Goal: Task Accomplishment & Management: Use online tool/utility

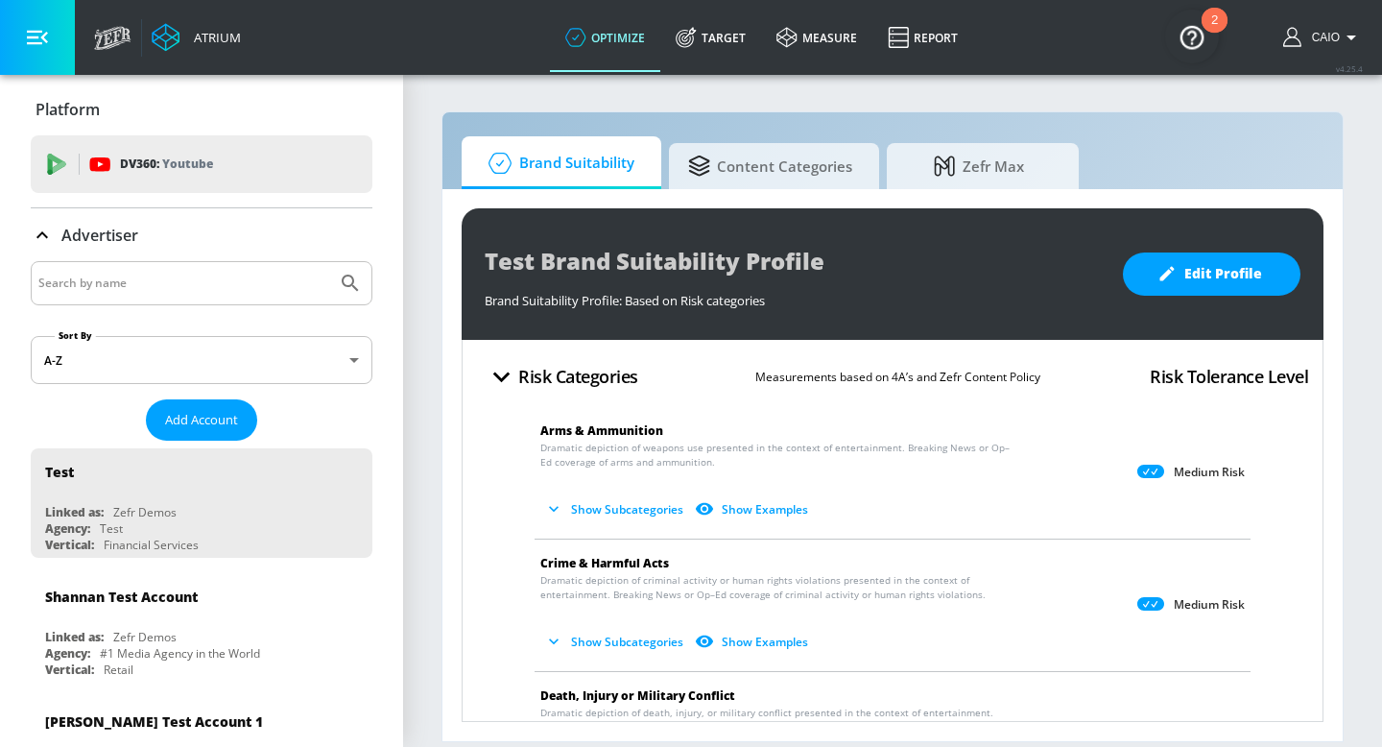
click at [42, 42] on icon "button" at bounding box center [37, 37] width 21 height 21
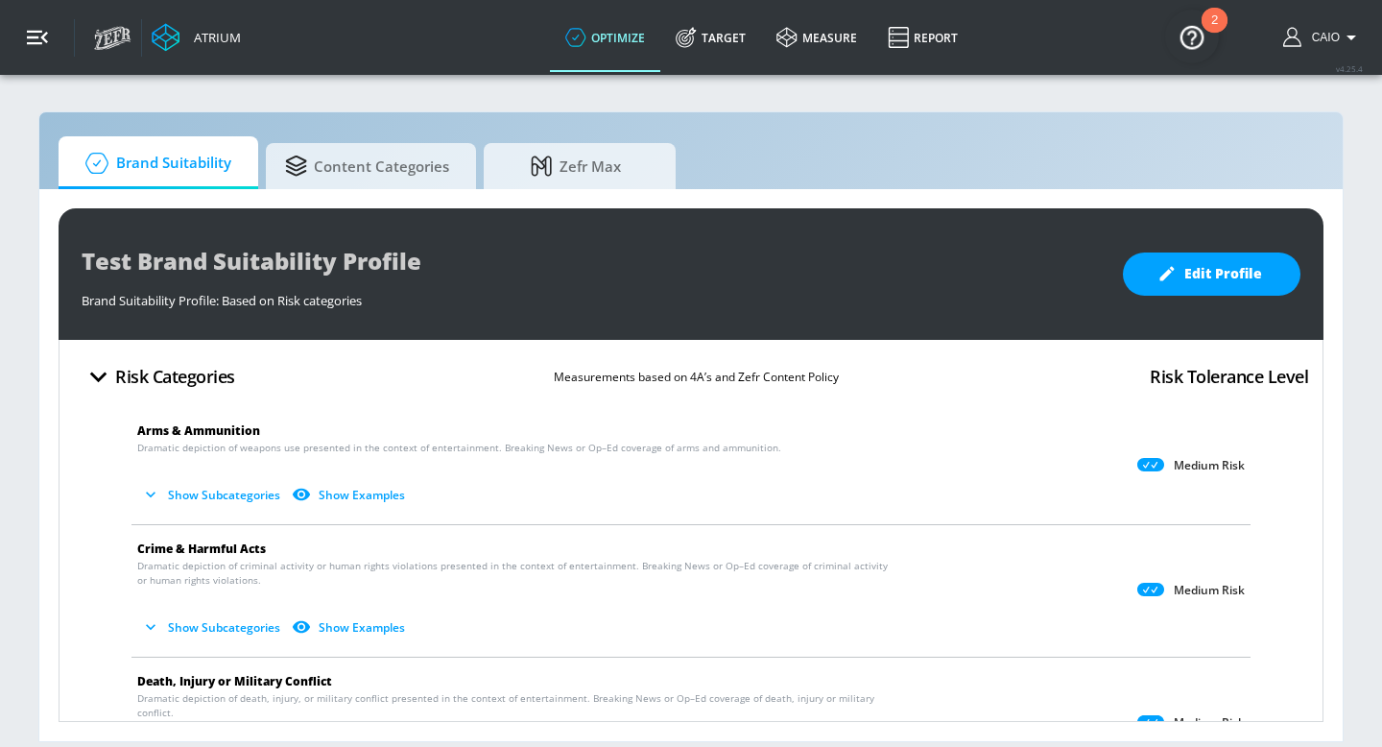
click at [42, 42] on icon "button" at bounding box center [37, 37] width 21 height 21
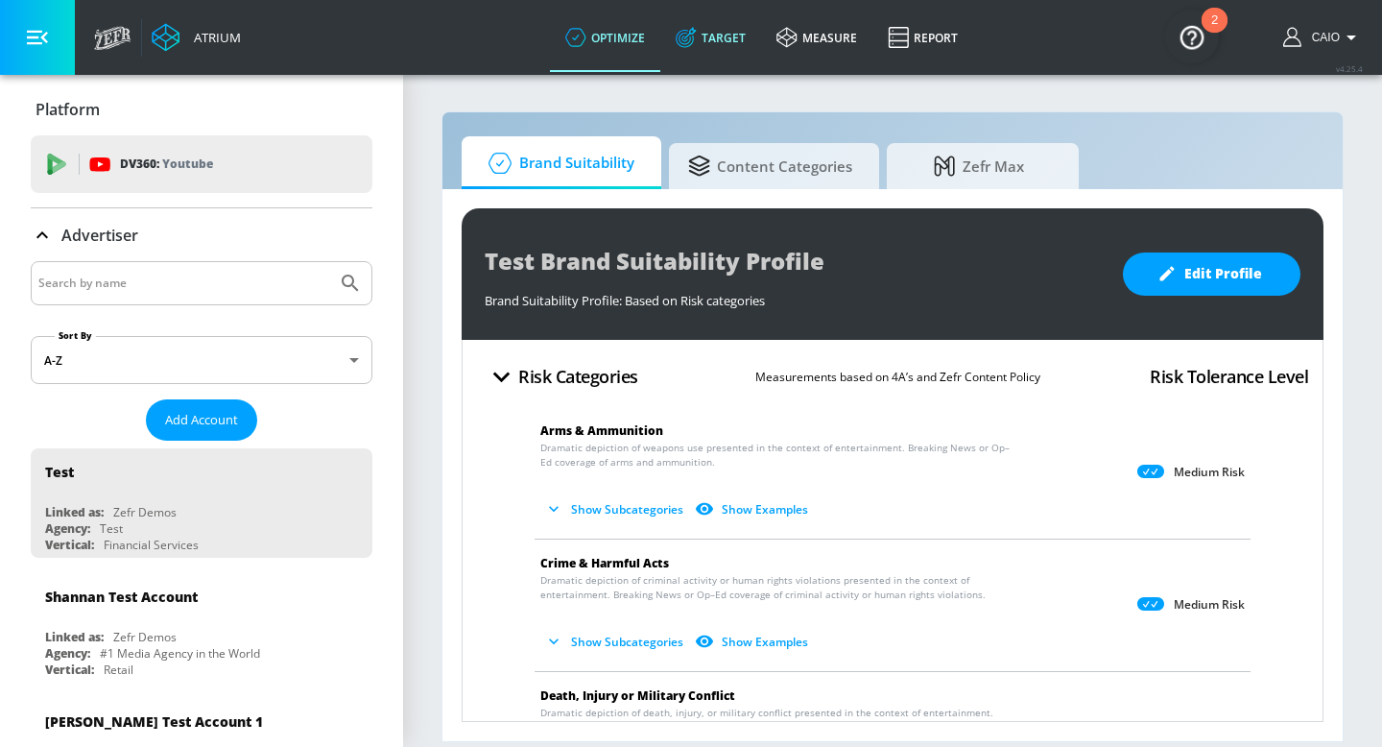
click at [718, 34] on link "Target" at bounding box center [710, 37] width 101 height 69
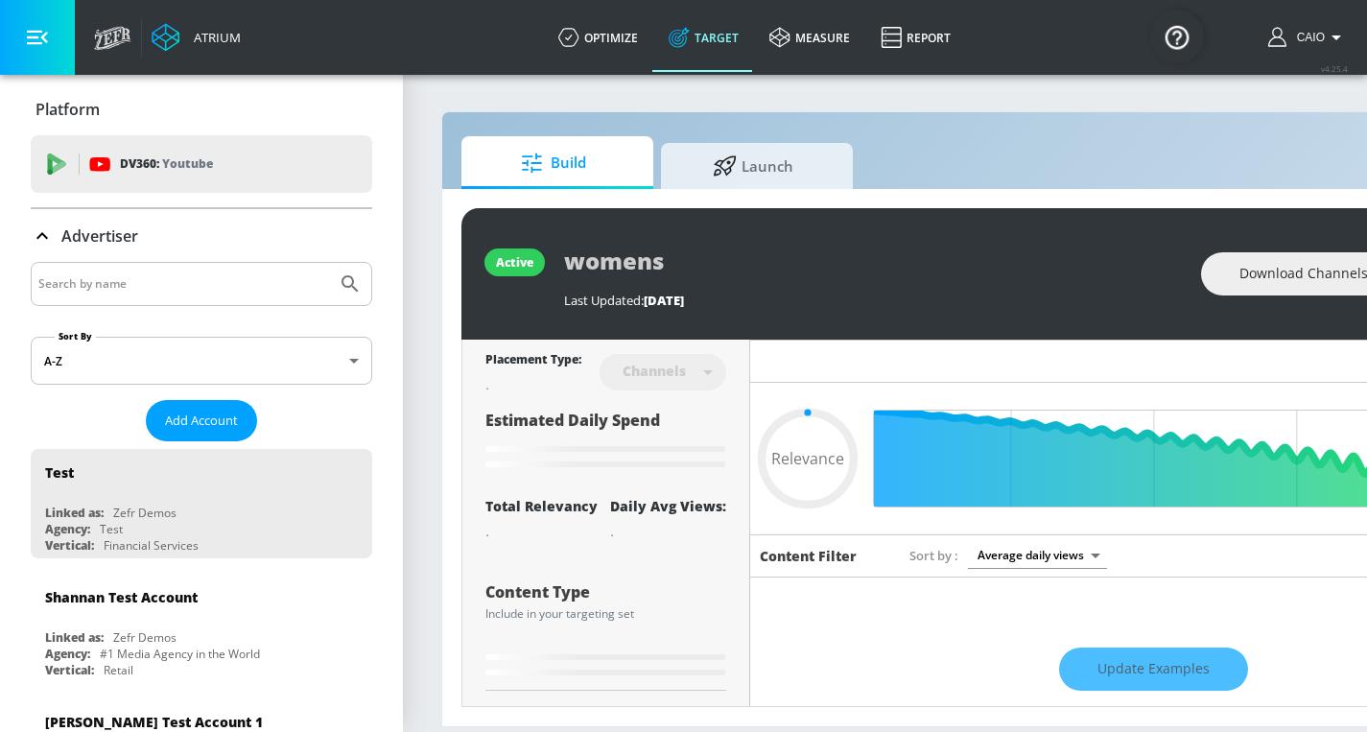
type input "0.05"
